Goal: Task Accomplishment & Management: Manage account settings

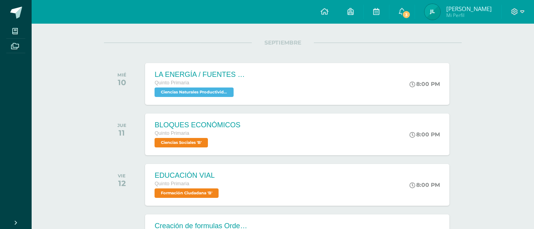
scroll to position [94, 0]
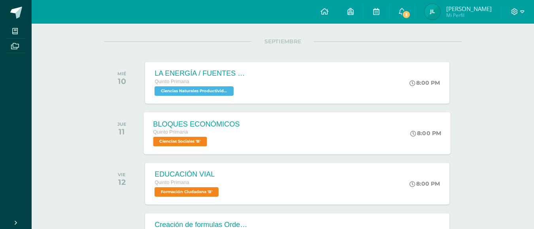
click at [188, 147] on div "BLOQUES ECONÓMICOS Quinto Primaria Ciencias Sociales 'B'" at bounding box center [196, 133] width 105 height 42
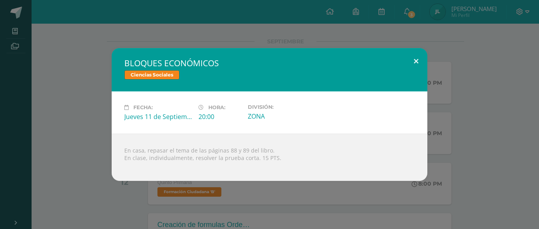
click at [421, 62] on button at bounding box center [416, 61] width 23 height 27
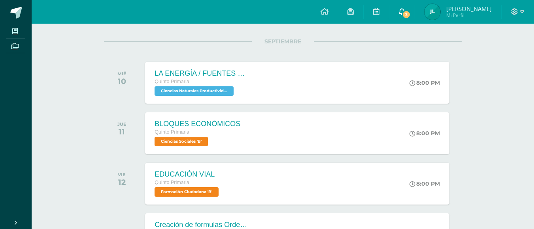
click at [410, 18] on span "3" at bounding box center [406, 14] width 9 height 9
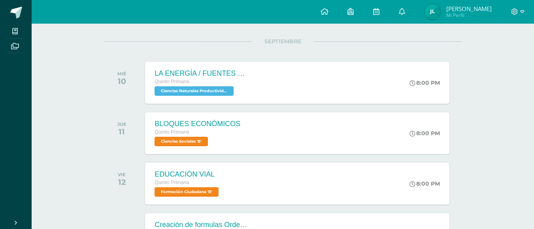
click at [517, 16] on div at bounding box center [517, 12] width 32 height 24
click at [513, 11] on icon at bounding box center [514, 11] width 7 height 7
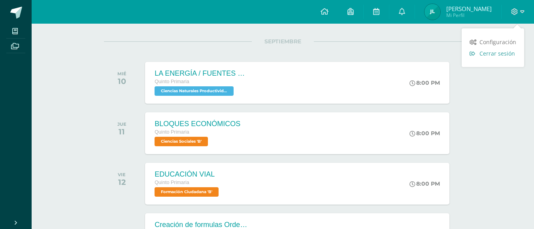
click at [497, 54] on span "Cerrar sesión" at bounding box center [497, 54] width 36 height 8
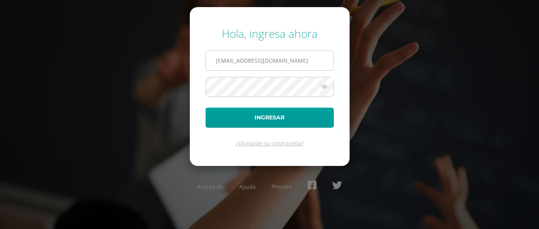
drag, startPoint x: 0, startPoint y: 0, endPoint x: 248, endPoint y: 58, distance: 254.2
click at [248, 58] on input "586@laestrella.edu.gt" at bounding box center [270, 60] width 128 height 19
type input "721@laestrella.edu.gt"
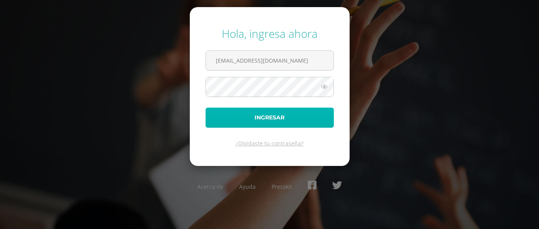
click at [275, 122] on button "Ingresar" at bounding box center [270, 118] width 128 height 20
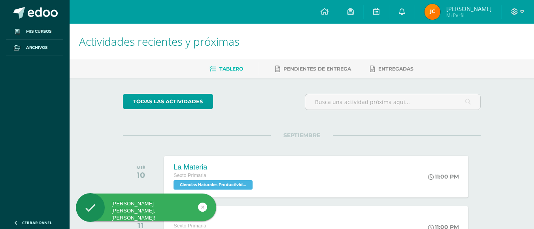
click at [524, 15] on div at bounding box center [517, 12] width 32 height 24
click at [515, 11] on icon at bounding box center [514, 11] width 7 height 7
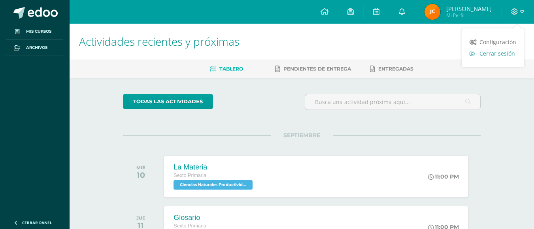
click at [499, 50] on span "Cerrar sesión" at bounding box center [497, 54] width 36 height 8
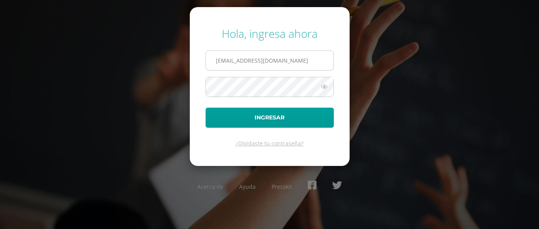
click at [293, 61] on input "[EMAIL_ADDRESS][DOMAIN_NAME]" at bounding box center [270, 60] width 128 height 19
type input "[EMAIL_ADDRESS][DOMAIN_NAME]"
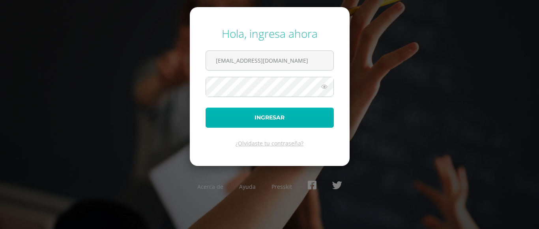
click at [281, 117] on button "Ingresar" at bounding box center [270, 118] width 128 height 20
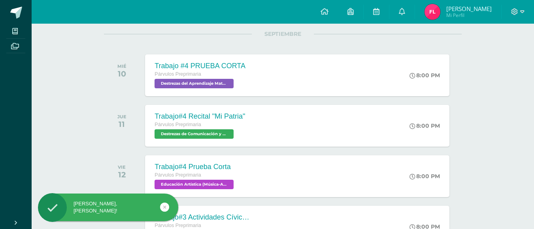
scroll to position [111, 0]
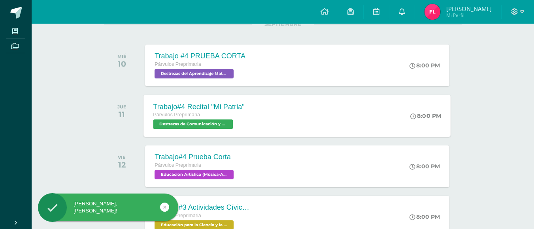
click at [219, 126] on span "Destrezas de Comunicación y Lenguaje 'B'" at bounding box center [193, 124] width 80 height 9
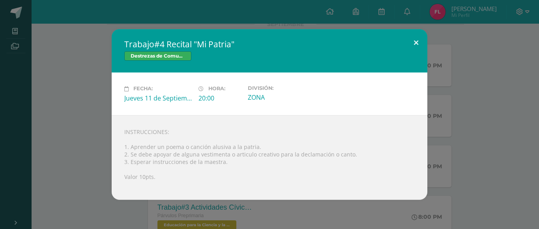
click at [417, 41] on button at bounding box center [416, 42] width 23 height 27
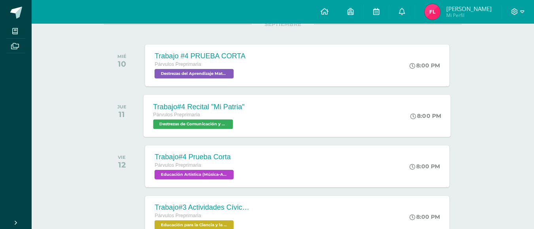
click at [227, 120] on span "Destrezas de Comunicación y Lenguaje 'B'" at bounding box center [193, 124] width 80 height 9
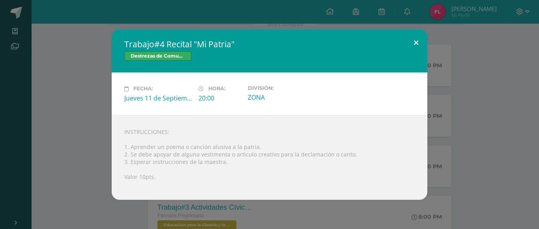
click at [413, 53] on div "Trabajo#4 Recital "Mi Patria" Destrezas de Comunicación y Lenguaje Fecha: [DATE…" at bounding box center [270, 114] width 316 height 171
click at [418, 44] on button at bounding box center [416, 42] width 23 height 27
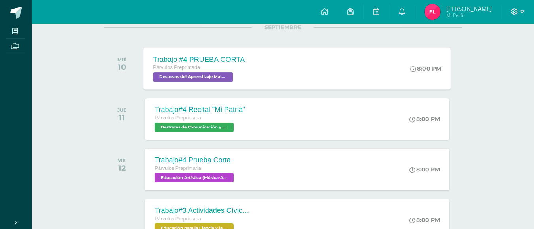
scroll to position [108, 0]
